Goal: Task Accomplishment & Management: Check status

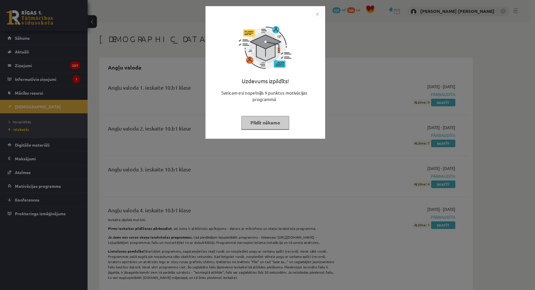
click at [267, 123] on button "Pildīt nākamo" at bounding box center [265, 122] width 48 height 13
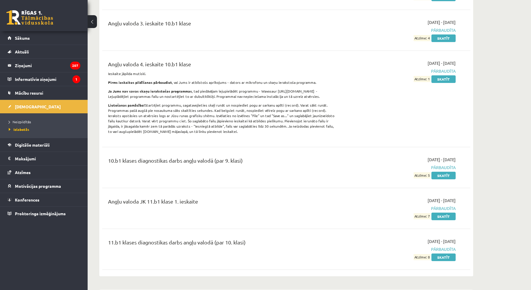
scroll to position [321, 0]
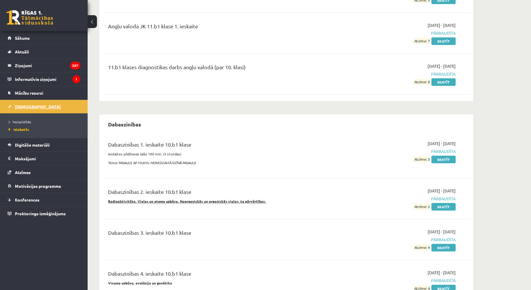
click at [36, 110] on link "[DEMOGRAPHIC_DATA]" at bounding box center [44, 106] width 73 height 13
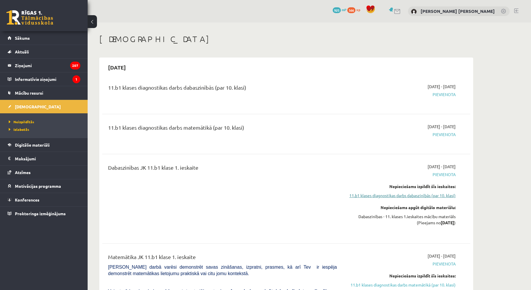
click at [441, 196] on link "11.b1 klases diagnostikas darbs dabaszinībās (par 10. klasi)" at bounding box center [400, 195] width 110 height 6
click at [142, 85] on div "11.b1 klases diagnostikas darbs dabaszinībās (par 10. klasi)" at bounding box center [222, 88] width 229 height 11
drag, startPoint x: 443, startPoint y: 134, endPoint x: 445, endPoint y: 164, distance: 30.1
click at [443, 134] on span "Pievienota" at bounding box center [400, 134] width 110 height 6
click at [448, 197] on link "11.b1 klases diagnostikas darbs dabaszinībās (par 10. klasi)" at bounding box center [400, 195] width 110 height 6
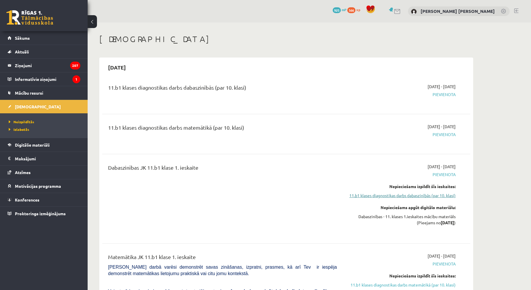
scroll to position [78, 0]
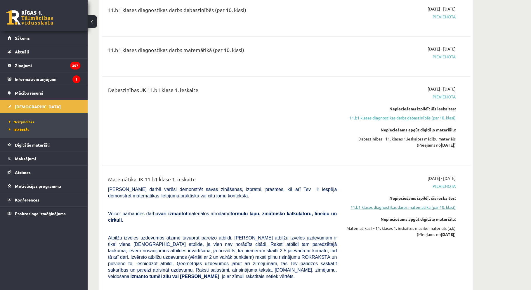
click at [429, 208] on link "11.b1 klases diagnostikas darbs matemātikā (par 10. klasi)" at bounding box center [400, 207] width 110 height 6
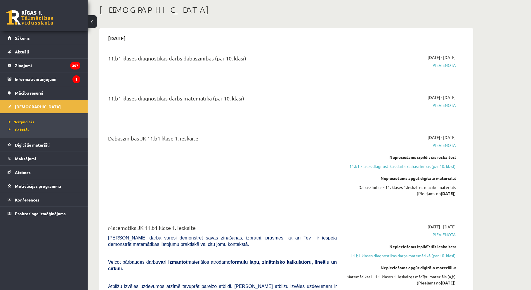
scroll to position [58, 0]
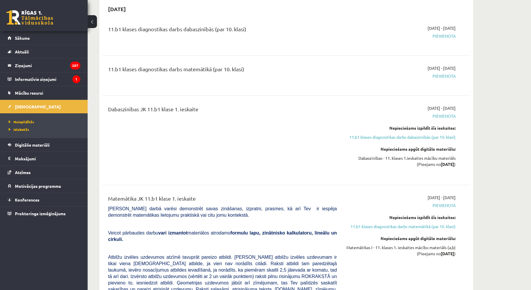
click at [412, 135] on link "11.b1 klases diagnostikas darbs dabaszinībās (par 10. klasi)" at bounding box center [400, 137] width 110 height 6
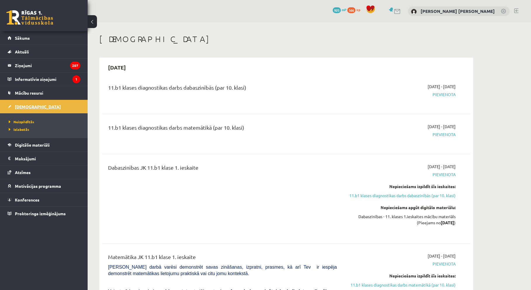
click at [23, 104] on span "[DEMOGRAPHIC_DATA]" at bounding box center [38, 106] width 46 height 5
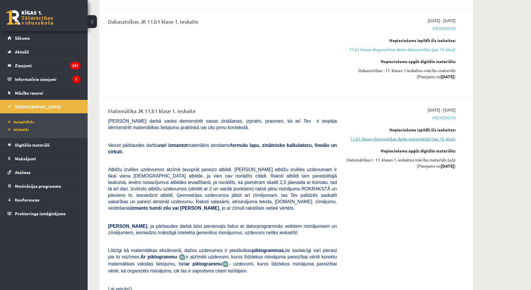
click at [417, 141] on link "11.b1 klases diagnostikas darbs matemātikā (par 10. klasi)" at bounding box center [400, 139] width 110 height 6
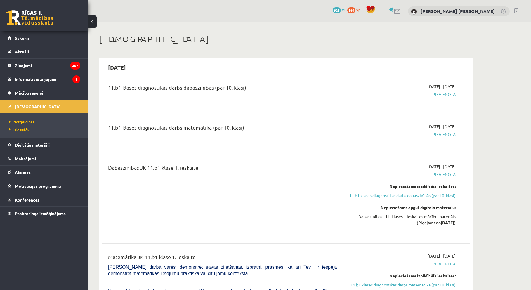
click at [438, 136] on span "Pievienota" at bounding box center [400, 134] width 110 height 6
click at [439, 193] on link "11.b1 klases diagnostikas darbs dabaszinībās (par 10. klasi)" at bounding box center [400, 195] width 110 height 6
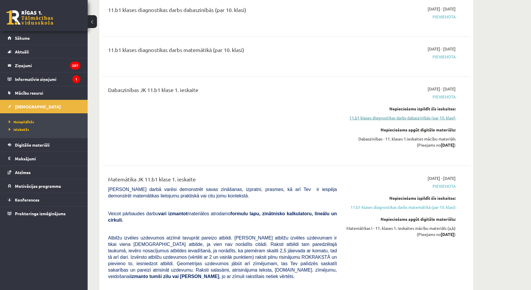
click at [432, 118] on link "11.b1 klases diagnostikas darbs dabaszinībās (par 10. klasi)" at bounding box center [400, 118] width 110 height 6
click at [429, 208] on link "11.b1 klases diagnostikas darbs matemātikā (par 10. klasi)" at bounding box center [400, 207] width 110 height 6
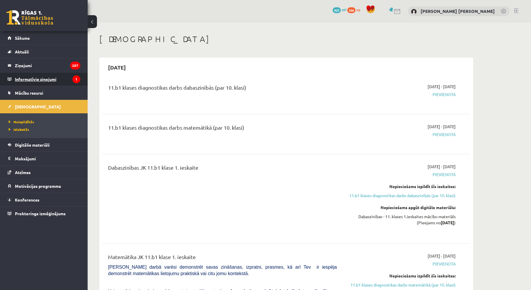
click at [48, 83] on legend "Informatīvie ziņojumi 1" at bounding box center [47, 78] width 65 height 13
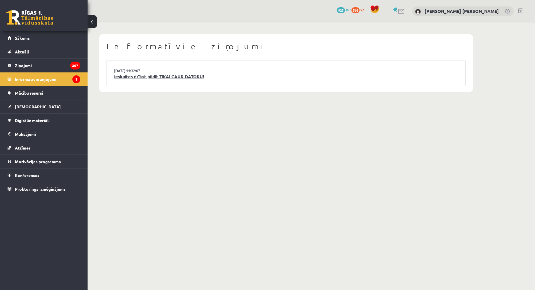
click at [142, 79] on link "Ieskaites drīkst pildīt TIKAI CAUR DATORU!" at bounding box center [286, 76] width 344 height 7
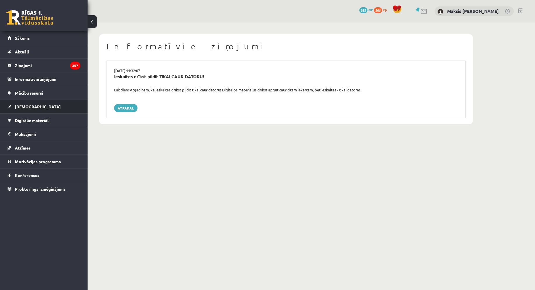
click at [21, 107] on span "[DEMOGRAPHIC_DATA]" at bounding box center [38, 106] width 46 height 5
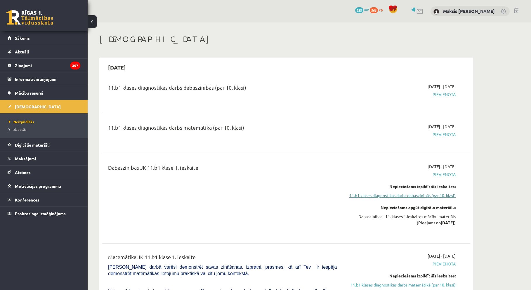
click at [427, 198] on link "11.b1 klases diagnostikas darbs dabaszinībās (par 10. klasi)" at bounding box center [400, 195] width 110 height 6
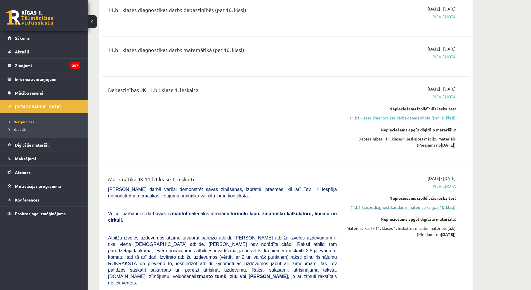
click at [422, 209] on link "11.b1 klases diagnostikas darbs matemātikā (par 10. klasi)" at bounding box center [400, 207] width 110 height 6
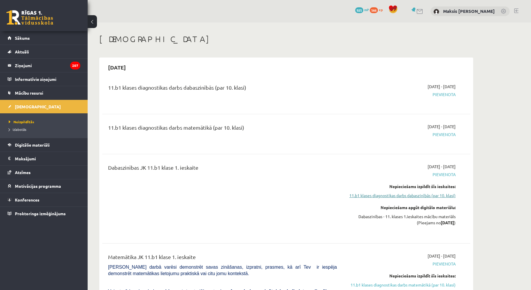
scroll to position [146, 0]
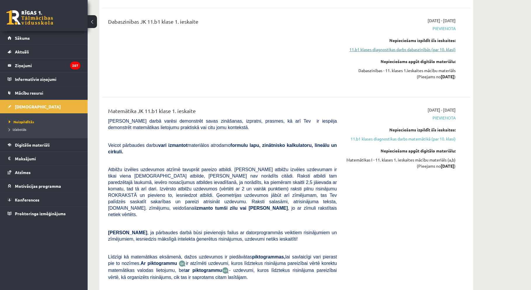
click at [438, 51] on link "11.b1 klases diagnostikas darbs dabaszinībās (par 10. klasi)" at bounding box center [400, 49] width 110 height 6
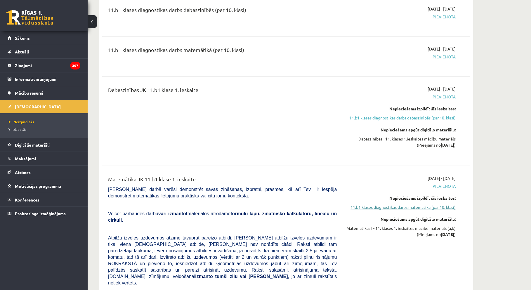
click at [443, 208] on link "11.b1 klases diagnostikas darbs matemātikā (par 10. klasi)" at bounding box center [400, 207] width 110 height 6
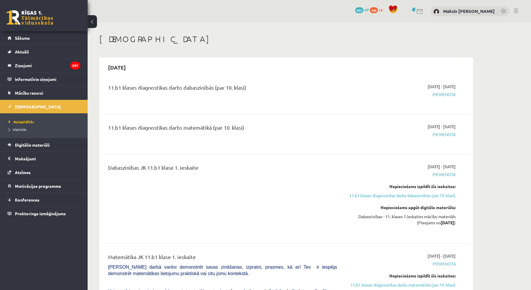
click at [446, 137] on span "Pievienota" at bounding box center [400, 134] width 110 height 6
click at [45, 178] on link "Atzīmes" at bounding box center [44, 172] width 73 height 13
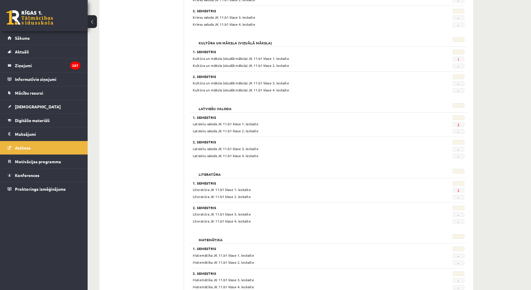
scroll to position [467, 0]
